Goal: Task Accomplishment & Management: Use online tool/utility

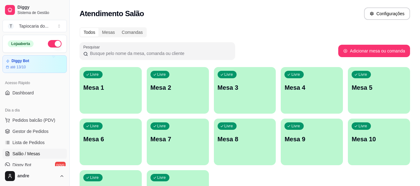
click at [142, 100] on div "Livre Mesa 1 Livre Mesa 2 Livre Mesa 3 Livre Mesa 4 Livre Mesa 5 Livre Mesa 6 L…" at bounding box center [245, 142] width 330 height 150
click at [107, 90] on p "Mesa 1" at bounding box center [110, 88] width 53 height 8
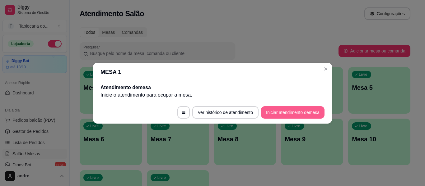
click at [317, 113] on button "Iniciar atendimento de mesa" at bounding box center [292, 112] width 63 height 12
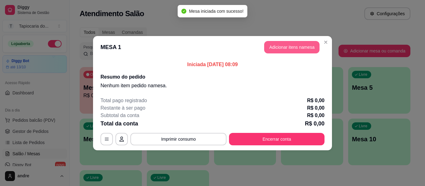
click at [308, 43] on button "Adicionar itens na mesa" at bounding box center [291, 47] width 55 height 12
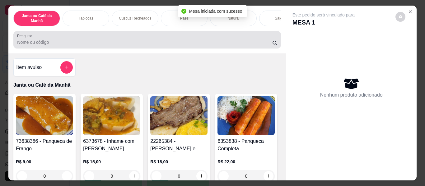
click at [168, 39] on div at bounding box center [147, 40] width 260 height 12
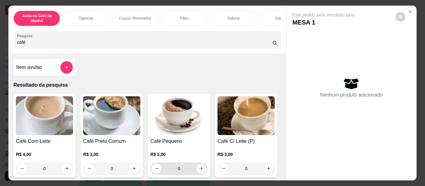
type input "café"
click at [199, 171] on icon "increase-product-quantity" at bounding box center [201, 168] width 5 height 5
type input "1"
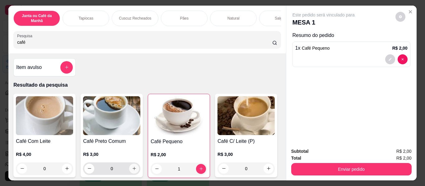
click at [132, 171] on icon "increase-product-quantity" at bounding box center [134, 168] width 5 height 5
type input "1"
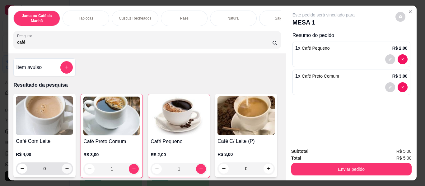
click at [65, 171] on icon "increase-product-quantity" at bounding box center [67, 168] width 5 height 5
type input "1"
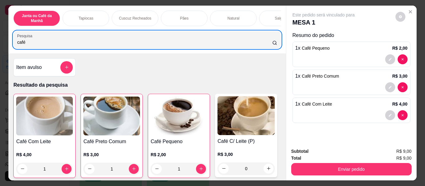
drag, startPoint x: 100, startPoint y: 39, endPoint x: 0, endPoint y: 44, distance: 100.5
click at [0, 48] on div "Janta ou Café da Manhã Tapiocas Cuscuz Recheados Pães Natural Salgados Tapiocas…" at bounding box center [212, 93] width 425 height 186
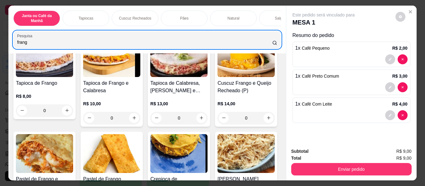
scroll to position [124, 0]
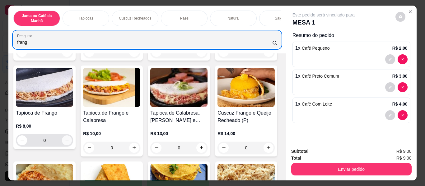
type input "frang"
click at [72, 138] on button "increase-product-quantity" at bounding box center [67, 141] width 10 height 10
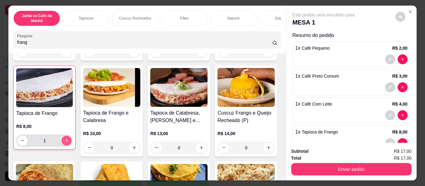
type input "1"
drag, startPoint x: 105, startPoint y: 41, endPoint x: 0, endPoint y: 42, distance: 105.4
click at [0, 42] on div "Janta ou Café da Manhã Tapiocas Cuscuz Recheados Pães Natural Salgados Tapiocas…" at bounding box center [212, 93] width 425 height 186
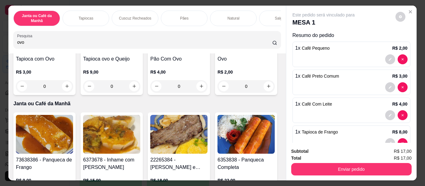
scroll to position [93, 0]
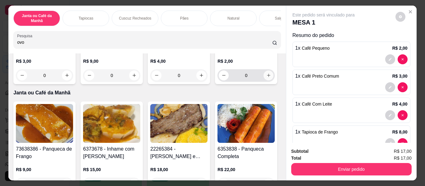
type input "ovo"
click at [266, 78] on icon "increase-product-quantity" at bounding box center [268, 75] width 5 height 5
type input "1"
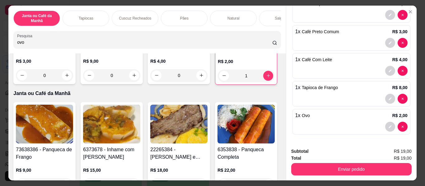
scroll to position [17, 0]
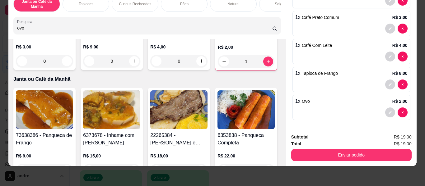
drag, startPoint x: 59, startPoint y: 26, endPoint x: 0, endPoint y: 21, distance: 59.3
click at [0, 27] on div "Janta ou Café da Manhã Tapiocas Cuscuz Recheados Pães Natural Salgados Tapiocas…" at bounding box center [212, 93] width 425 height 186
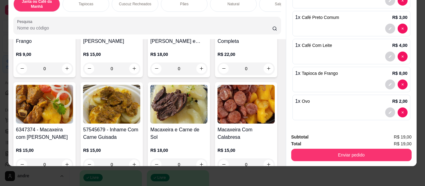
click at [97, 31] on input "Pesquisa" at bounding box center [144, 28] width 255 height 6
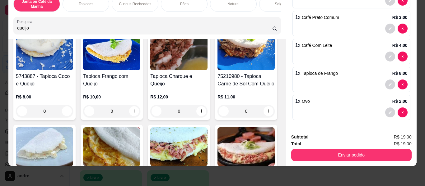
scroll to position [124, 0]
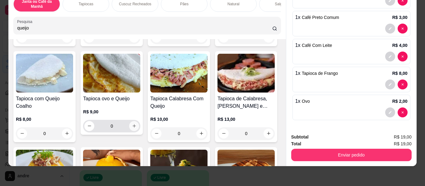
type input "queijo"
click at [136, 127] on icon "increase-product-quantity" at bounding box center [134, 126] width 5 height 5
type input "1"
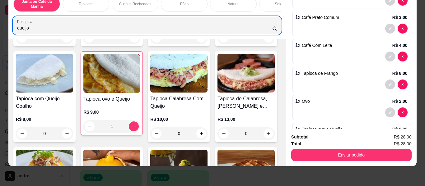
drag, startPoint x: 62, startPoint y: 23, endPoint x: 0, endPoint y: 32, distance: 62.2
click at [0, 35] on div "Janta ou Café da Manhã Tapiocas Cuscuz Recheados Pães Natural Salgados Tapiocas…" at bounding box center [212, 93] width 425 height 186
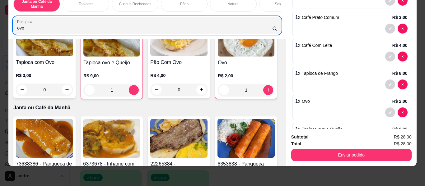
scroll to position [98, 0]
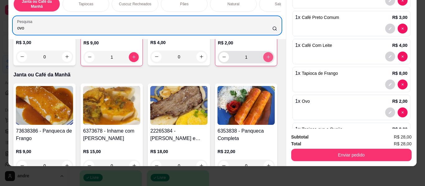
type input "ovo"
click at [263, 62] on button "increase-product-quantity" at bounding box center [268, 57] width 10 height 10
type input "2"
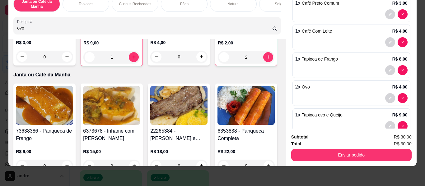
scroll to position [72, 0]
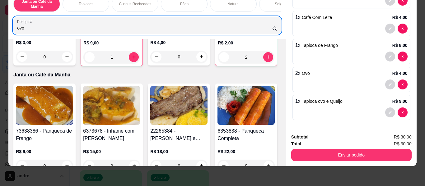
drag, startPoint x: 42, startPoint y: 35, endPoint x: 22, endPoint y: 30, distance: 20.1
click at [22, 30] on div "ovo" at bounding box center [147, 25] width 260 height 12
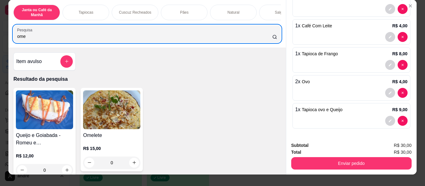
scroll to position [0, 0]
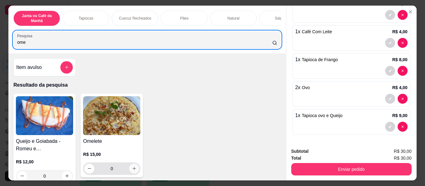
type input "ome"
click at [132, 170] on icon "increase-product-quantity" at bounding box center [134, 168] width 5 height 5
type input "1"
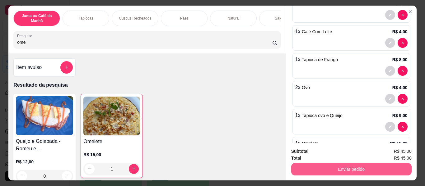
click at [378, 169] on button "Enviar pedido" at bounding box center [351, 169] width 120 height 12
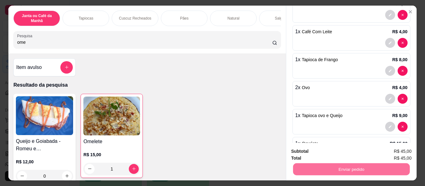
click at [315, 152] on button "Não registrar e enviar pedido" at bounding box center [330, 152] width 63 height 12
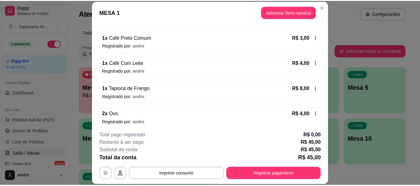
scroll to position [132, 0]
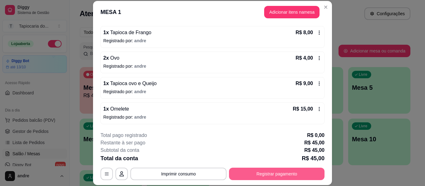
click at [282, 173] on button "Registrar pagamento" at bounding box center [276, 174] width 95 height 12
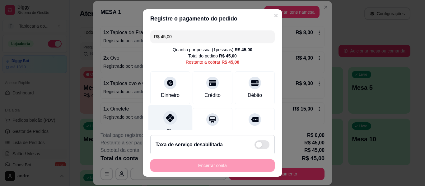
click at [169, 124] on div at bounding box center [170, 118] width 14 height 14
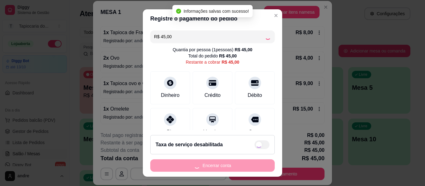
type input "R$ 0,00"
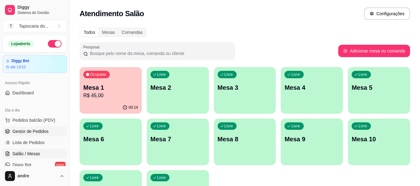
drag, startPoint x: 25, startPoint y: 132, endPoint x: 47, endPoint y: 132, distance: 21.4
click at [26, 132] on span "Gestor de Pedidos" at bounding box center [30, 131] width 36 height 6
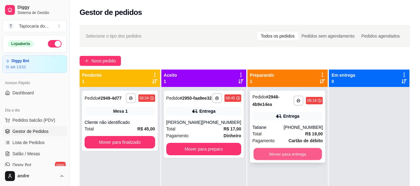
click at [283, 152] on button "Mover para entrega" at bounding box center [287, 154] width 68 height 12
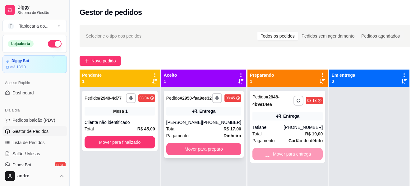
click at [207, 154] on button "Mover para preparo" at bounding box center [203, 149] width 75 height 12
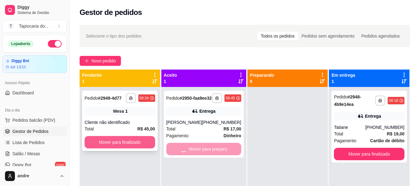
click at [122, 142] on button "Mover para finalizado" at bounding box center [120, 142] width 71 height 12
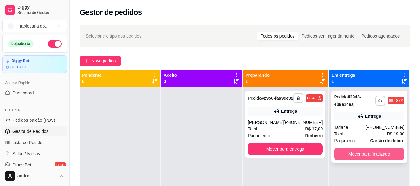
click at [363, 155] on button "Mover para finalizado" at bounding box center [369, 154] width 71 height 12
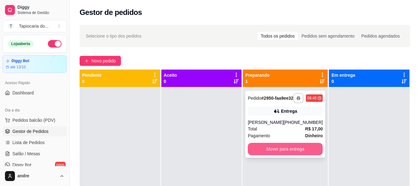
click at [309, 155] on button "Mover para entrega" at bounding box center [285, 149] width 75 height 12
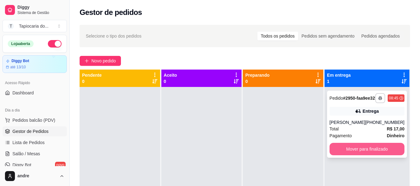
click at [378, 154] on button "Mover para finalizado" at bounding box center [366, 149] width 75 height 12
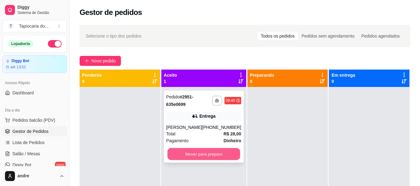
click at [205, 153] on button "Mover para preparo" at bounding box center [203, 154] width 73 height 12
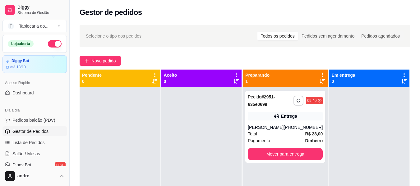
click at [209, 131] on div at bounding box center [201, 180] width 81 height 186
click at [256, 134] on span "Total" at bounding box center [252, 134] width 9 height 7
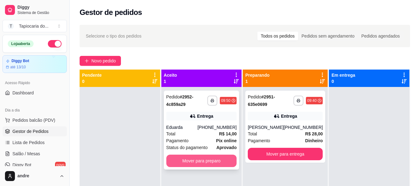
click at [223, 164] on button "Mover para preparo" at bounding box center [201, 161] width 71 height 12
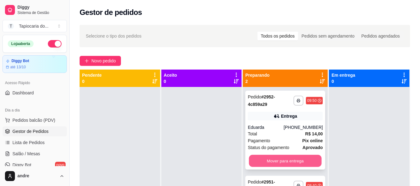
click at [282, 160] on button "Mover para entrega" at bounding box center [285, 161] width 73 height 12
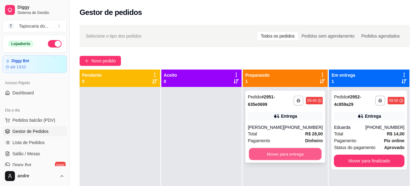
click at [284, 154] on button "Mover para entrega" at bounding box center [285, 154] width 73 height 12
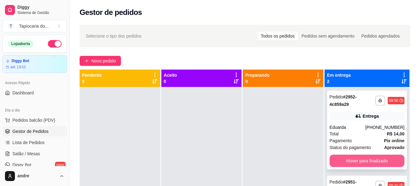
click at [382, 162] on button "Mover para finalizado" at bounding box center [366, 161] width 75 height 12
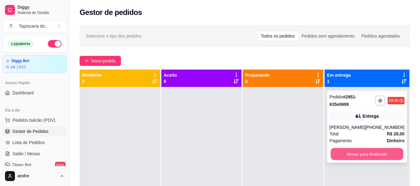
click at [389, 153] on button "Mover para finalizado" at bounding box center [366, 154] width 73 height 12
